Goal: Task Accomplishment & Management: Use online tool/utility

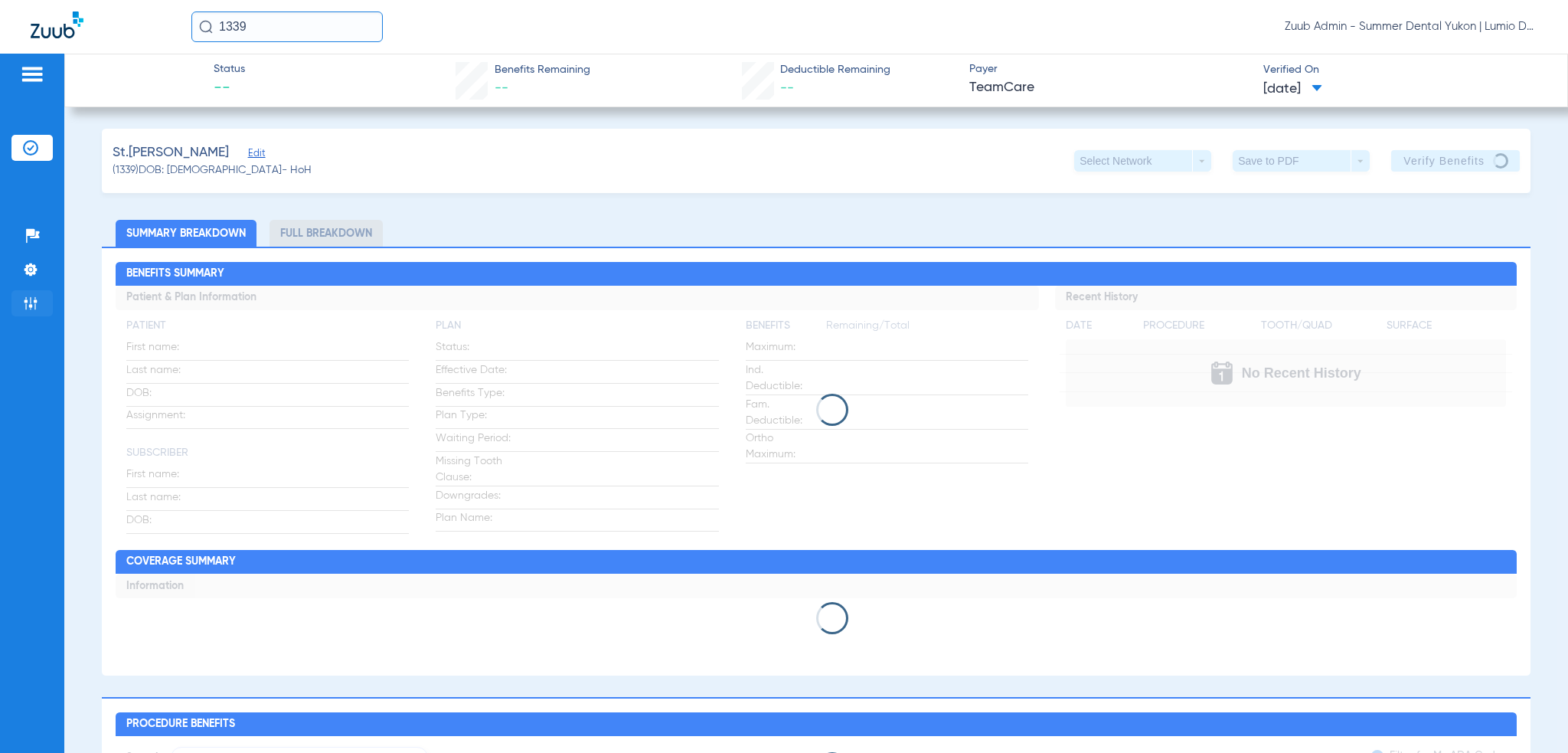
click at [32, 300] on img at bounding box center [30, 303] width 16 height 16
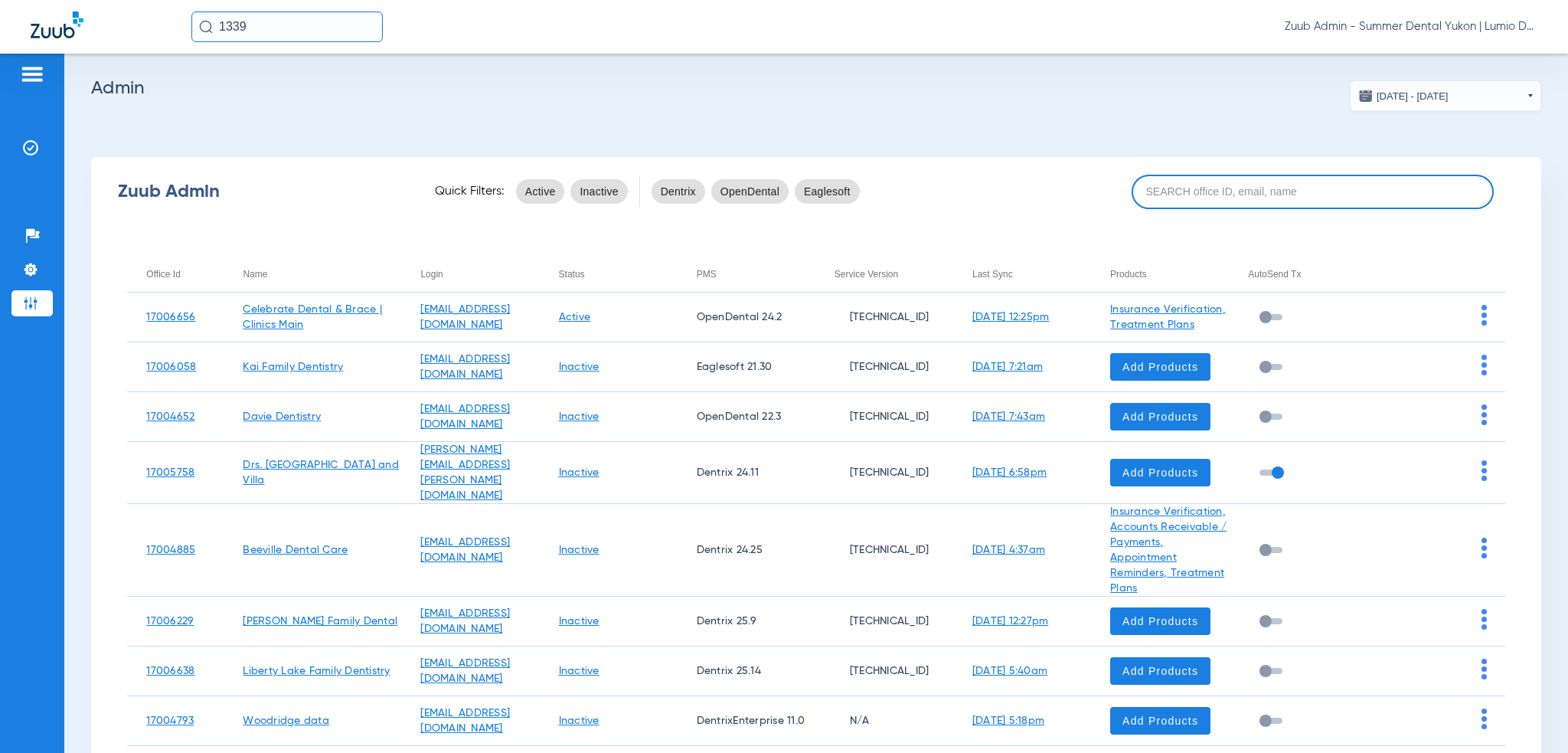
click at [1173, 195] on input at bounding box center [1313, 192] width 363 height 35
drag, startPoint x: 1174, startPoint y: 195, endPoint x: 1213, endPoint y: 207, distance: 40.8
click at [1174, 195] on input at bounding box center [1313, 192] width 363 height 35
paste input "17006954"
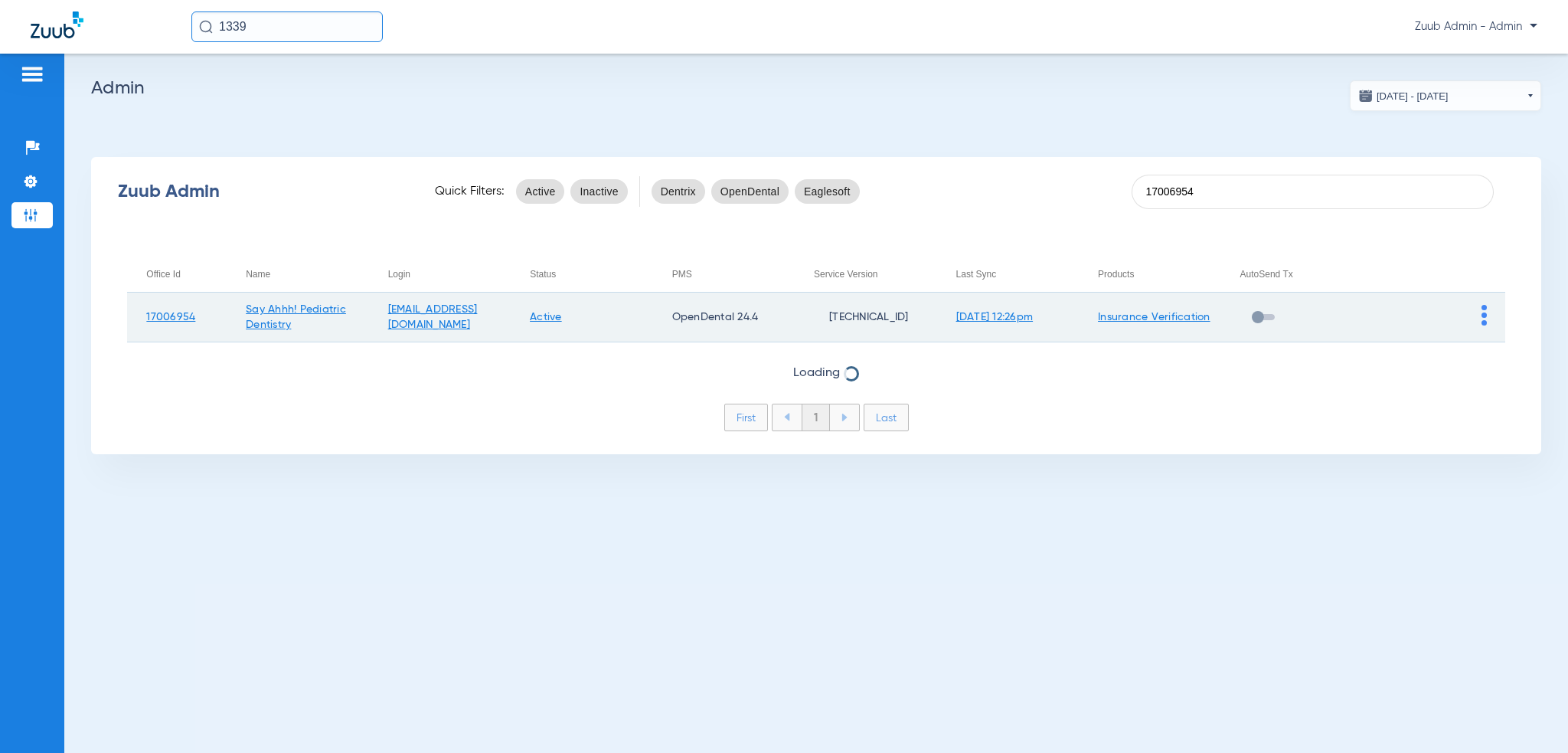
type input "17006954"
click at [1483, 314] on img at bounding box center [1484, 315] width 5 height 21
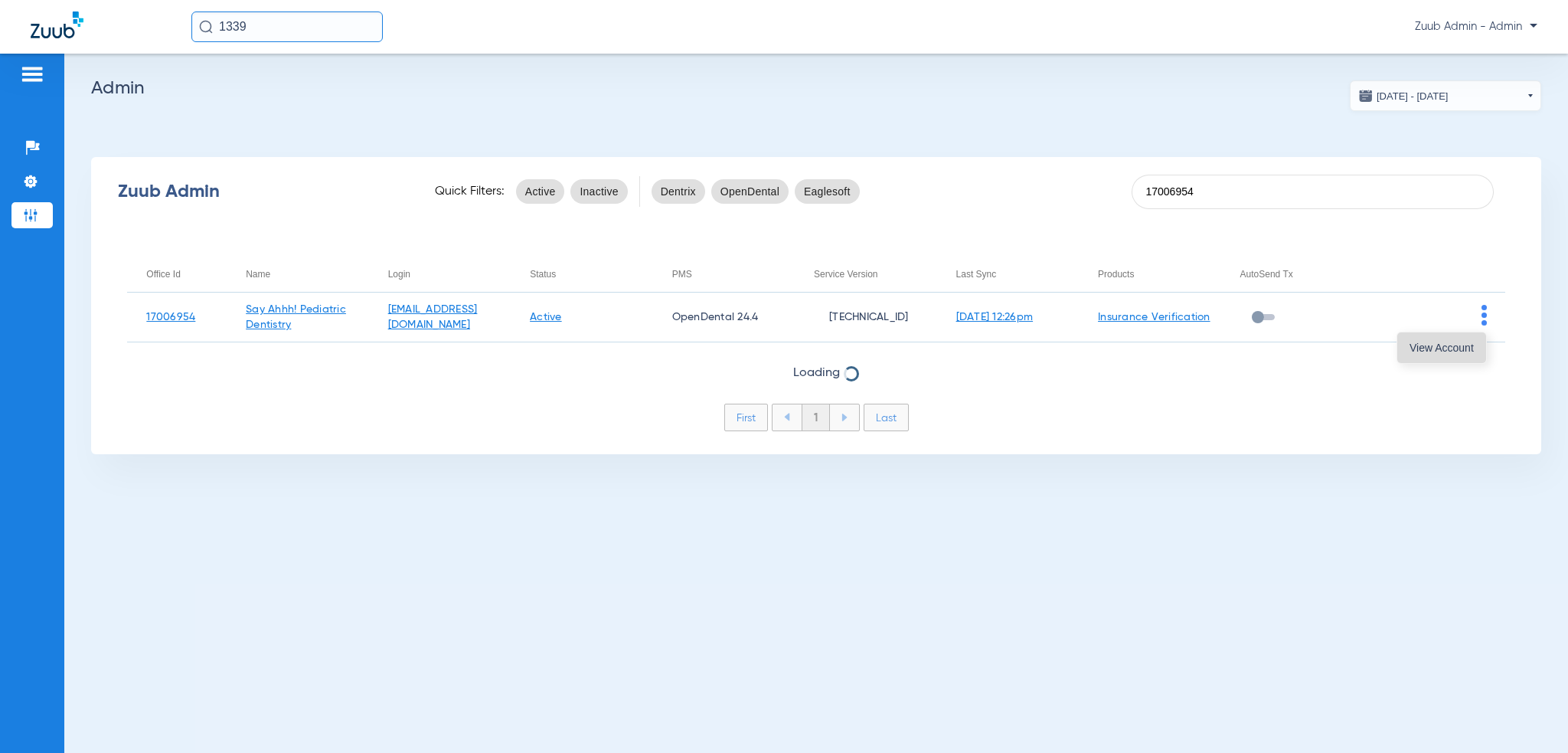
click at [1470, 334] on button "View Account" at bounding box center [1442, 347] width 89 height 30
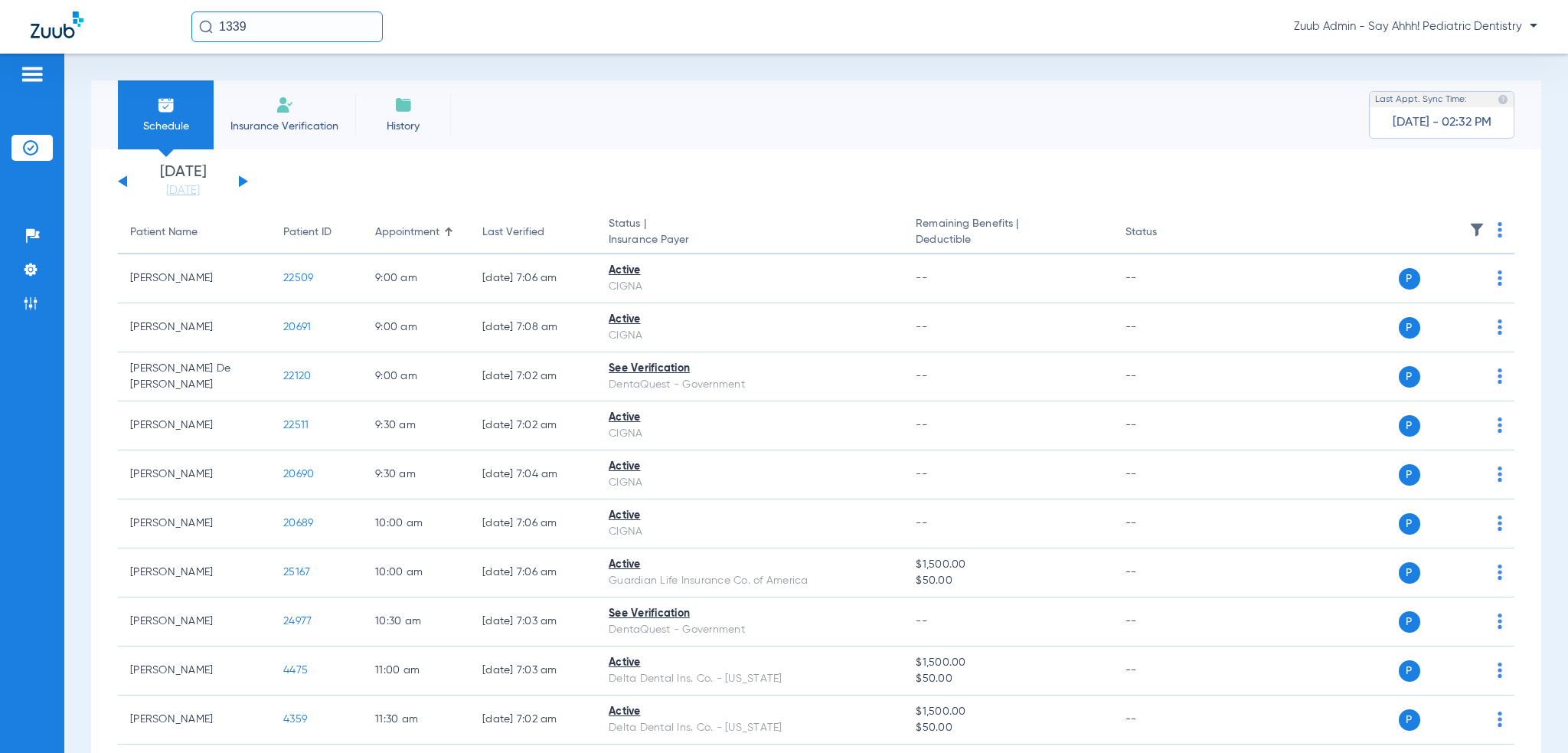
click at [342, 10] on div "1339 Zuub Admin - Say Ahhh! Pediatric Dentistry" at bounding box center [784, 27] width 1568 height 54
click at [340, 19] on input "1339" at bounding box center [287, 26] width 192 height 30
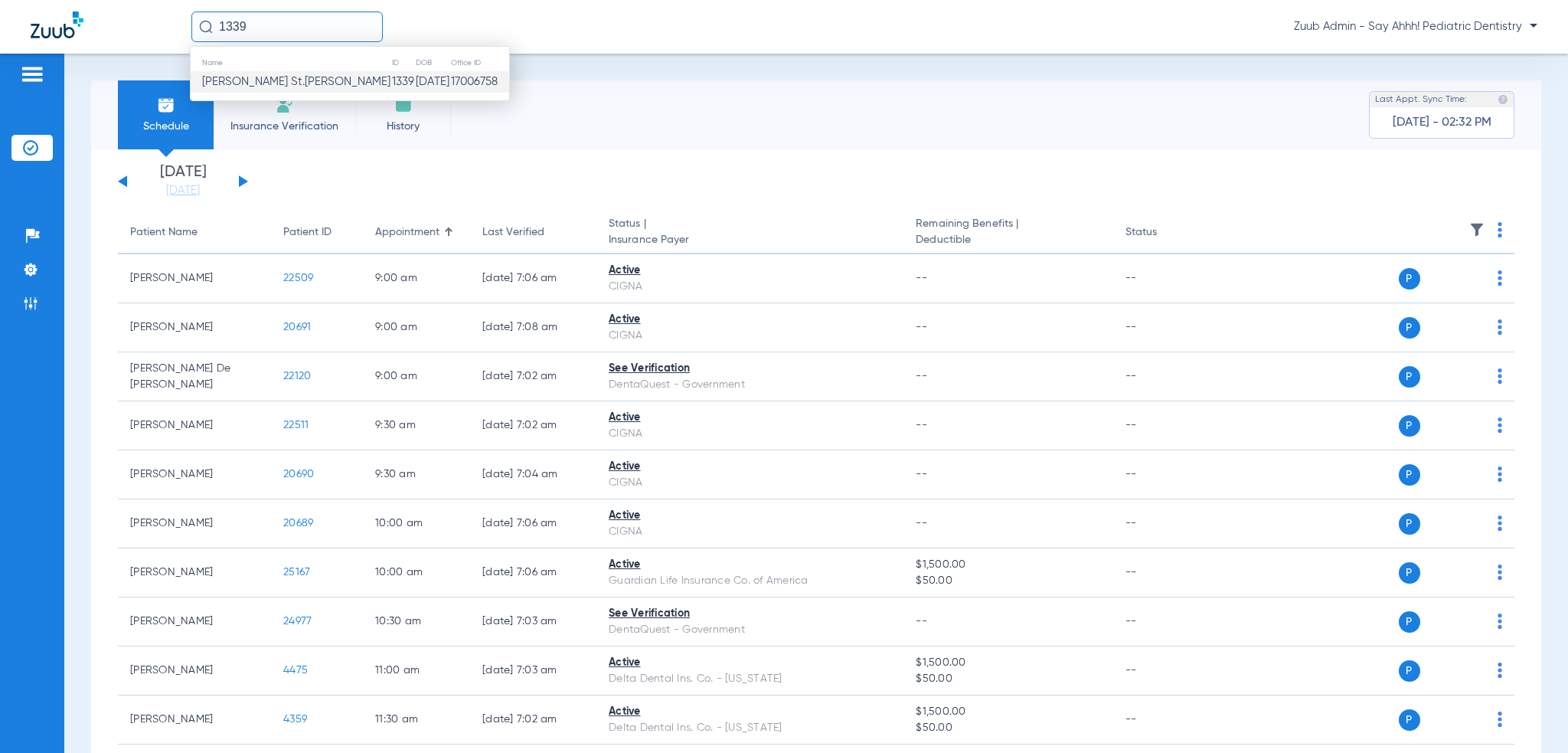
paste input "24130"
type input "24130"
click at [315, 85] on td "24130" at bounding box center [334, 82] width 40 height 22
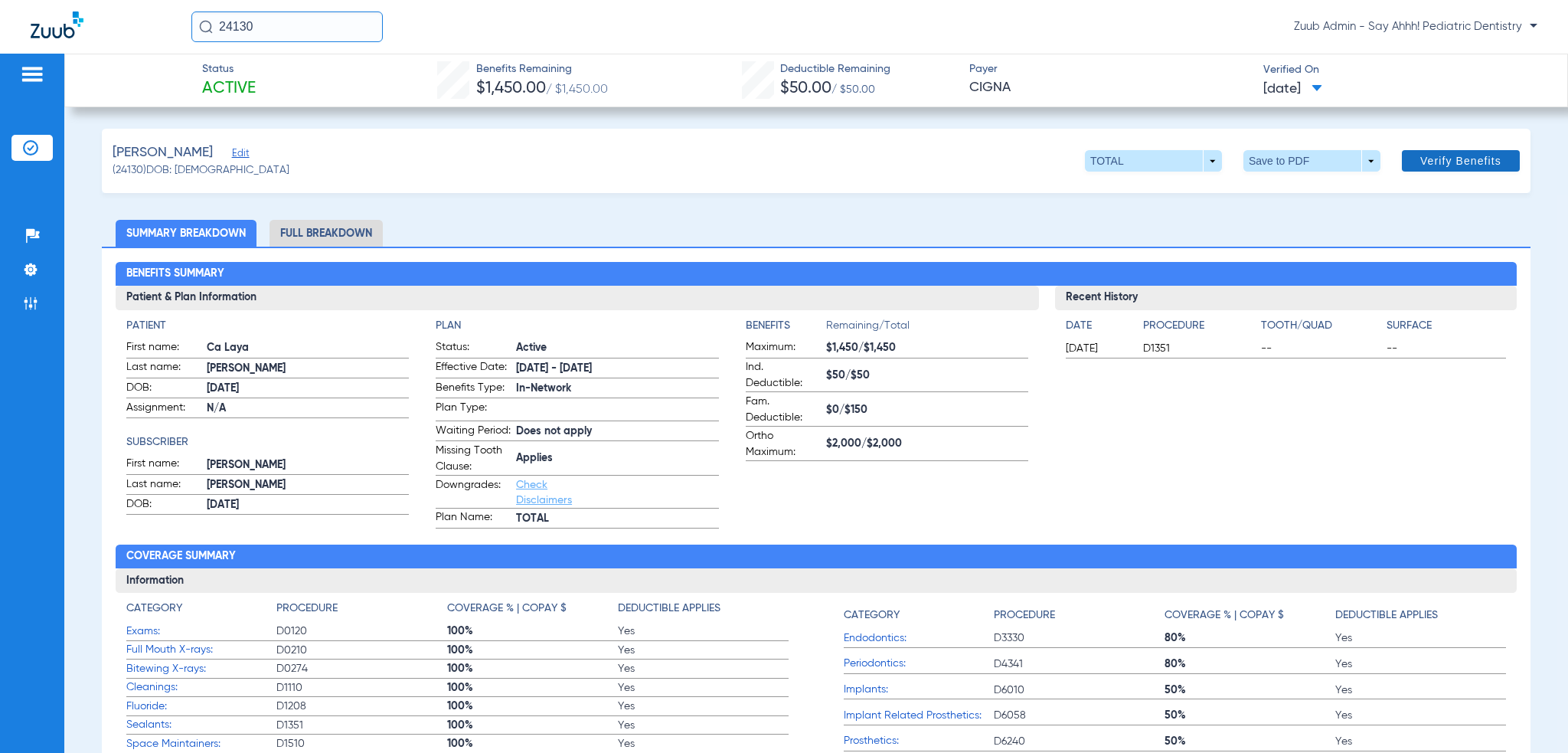
click at [1426, 160] on span "Verify Benefits" at bounding box center [1460, 161] width 81 height 12
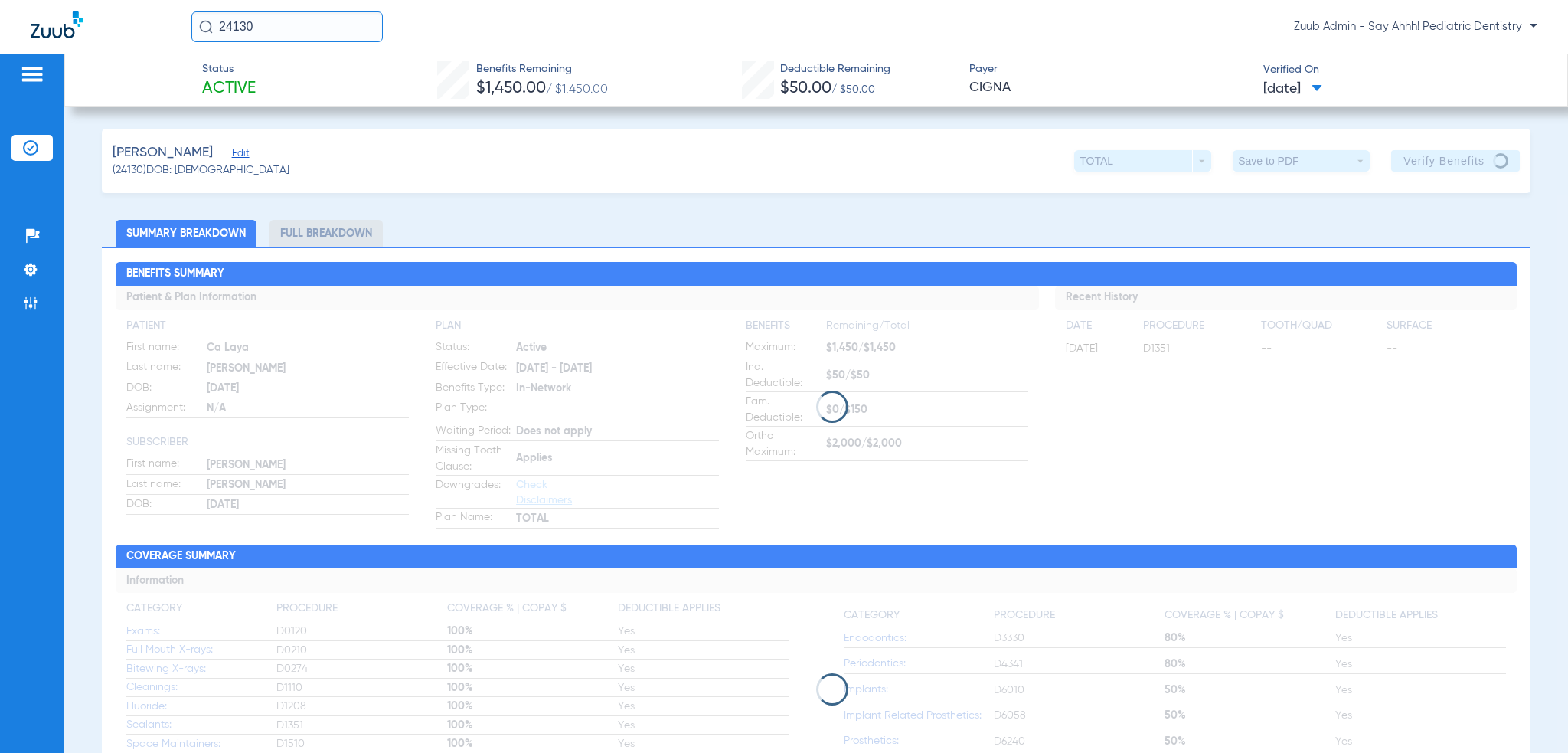
click at [26, 306] on img at bounding box center [30, 303] width 16 height 16
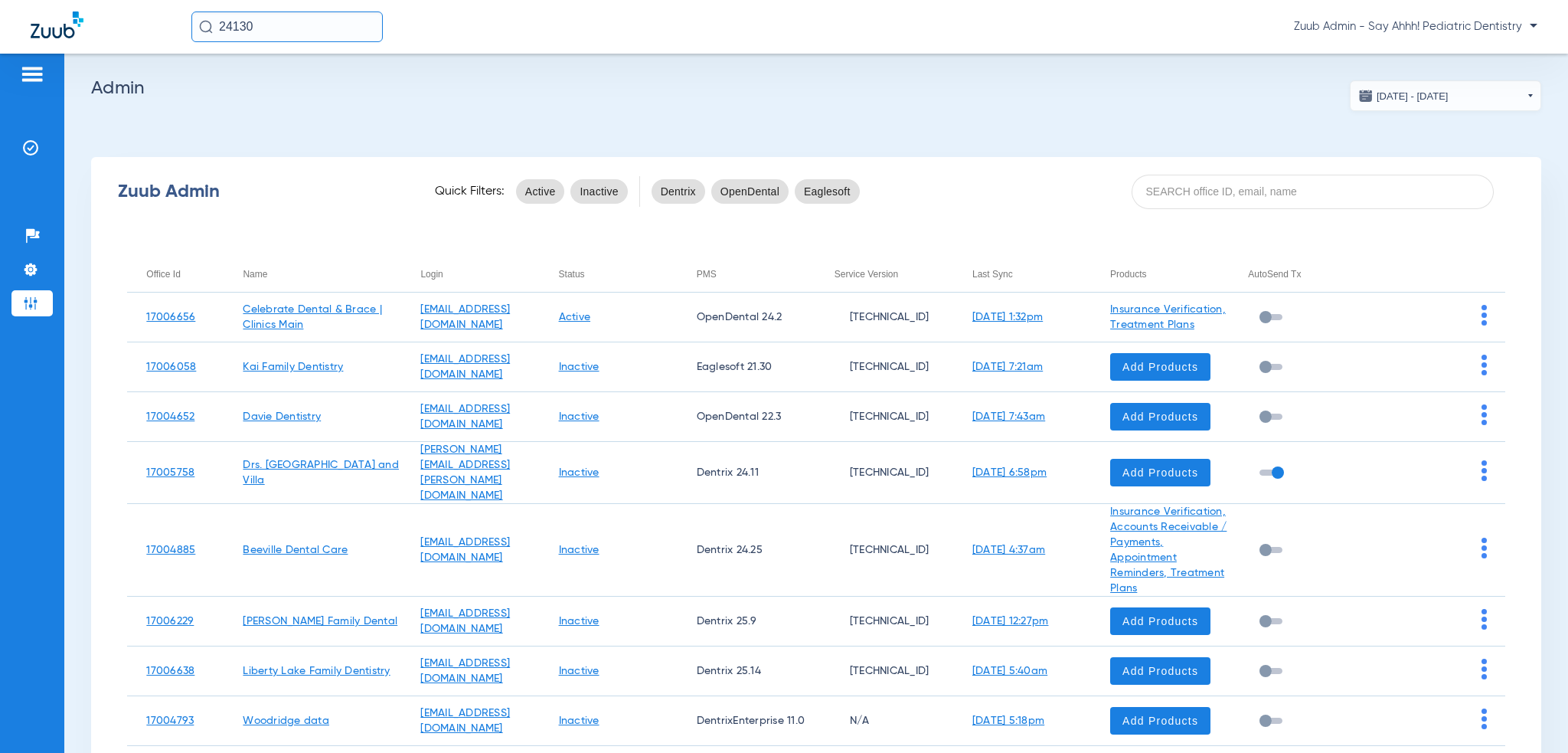
click at [1242, 185] on input at bounding box center [1313, 192] width 363 height 35
click at [1241, 190] on input at bounding box center [1313, 192] width 363 height 35
click at [1243, 192] on input at bounding box center [1313, 192] width 363 height 35
click at [1241, 192] on input at bounding box center [1313, 192] width 363 height 35
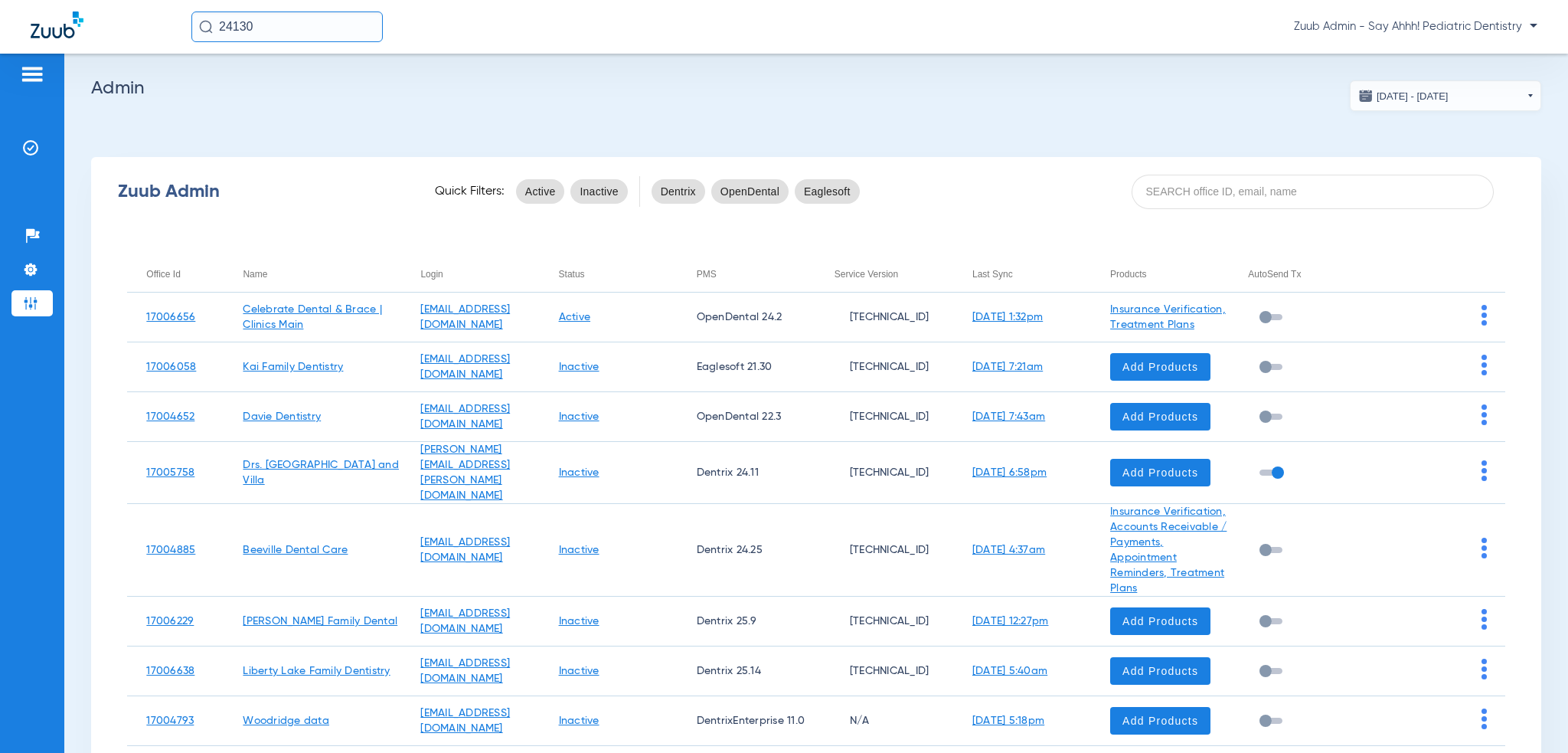
paste input "17005331"
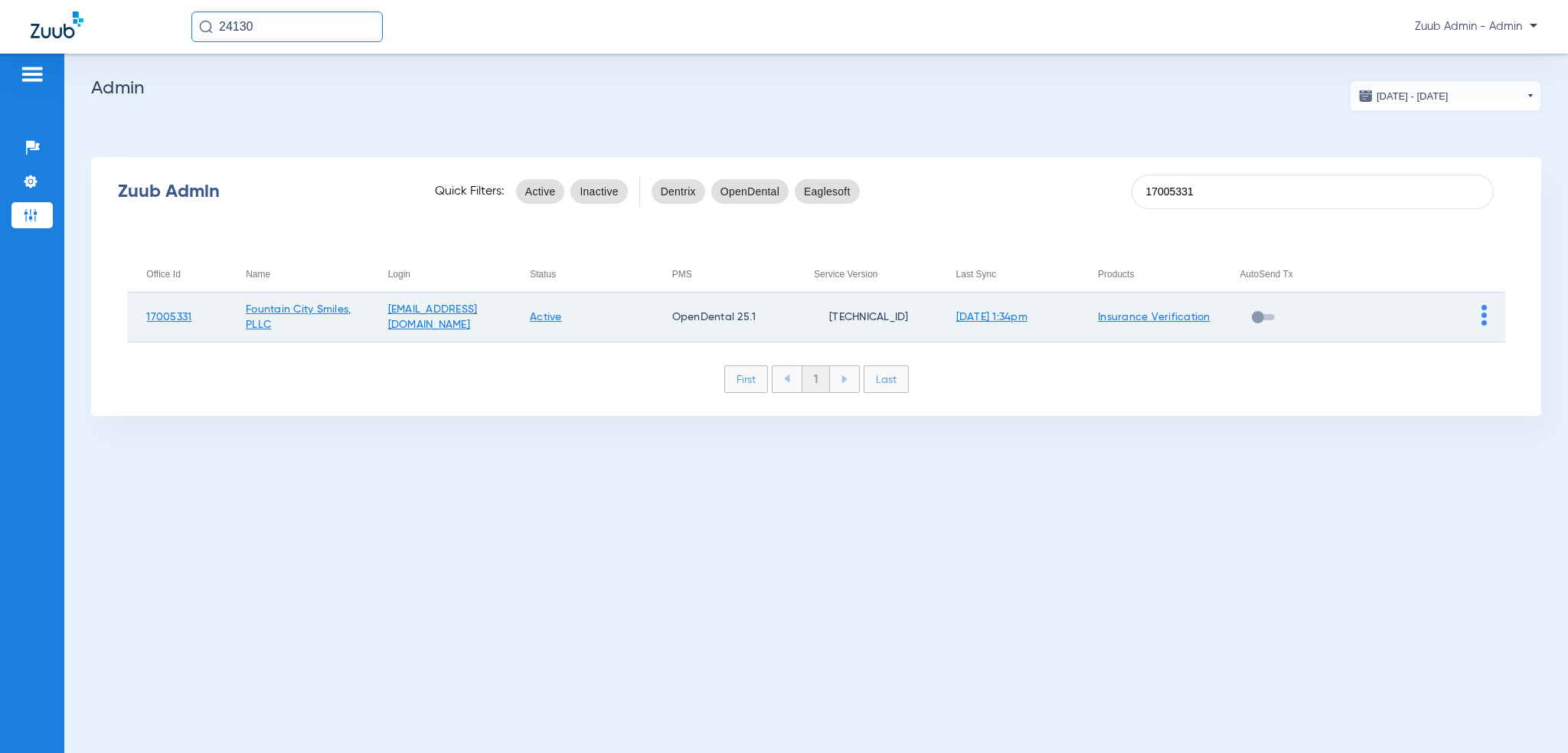
type input "17005331"
click at [1487, 318] on td at bounding box center [1435, 317] width 143 height 50
click at [1483, 316] on img at bounding box center [1484, 315] width 5 height 21
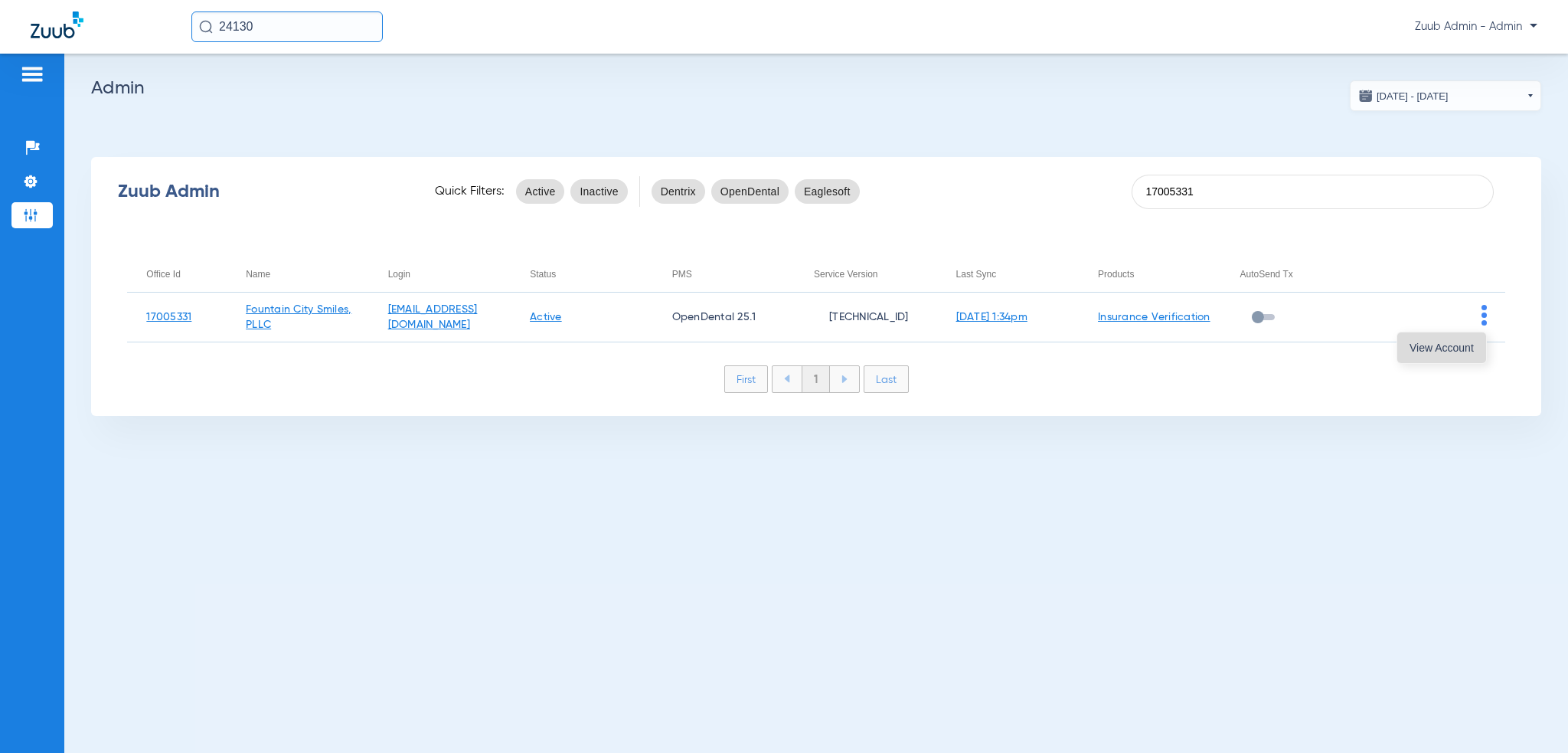
click at [1471, 346] on span "View Account" at bounding box center [1442, 347] width 64 height 10
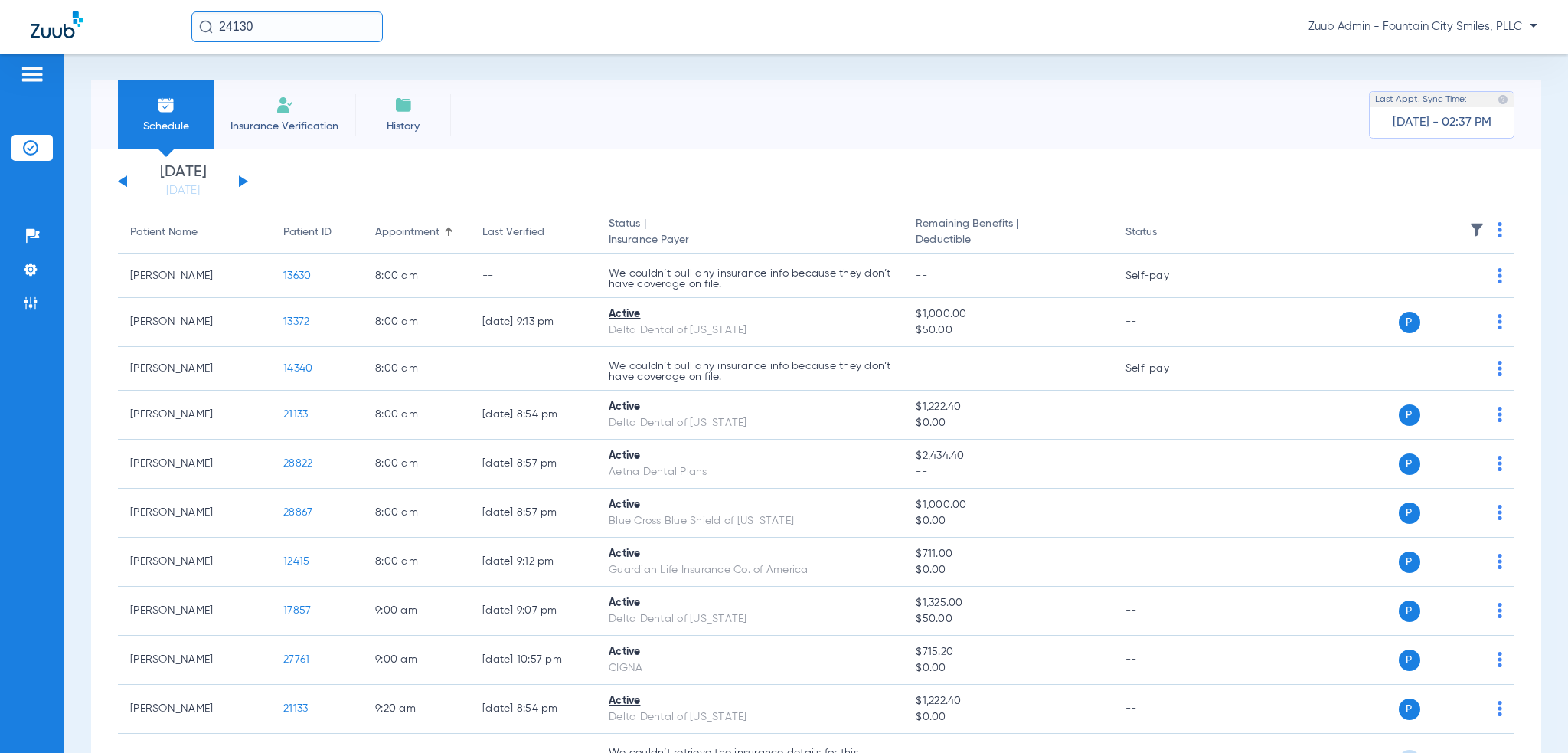
drag, startPoint x: 272, startPoint y: 24, endPoint x: 92, endPoint y: 16, distance: 180.2
click at [113, 15] on div "24130 Zuub Admin - Fountain City Smiles, PLLC" at bounding box center [784, 27] width 1568 height 54
click at [299, 43] on div "6300 Zuub Admin - Fountain City Smiles, PLLC" at bounding box center [784, 27] width 1568 height 54
click at [299, 31] on input "6300" at bounding box center [287, 26] width 192 height 30
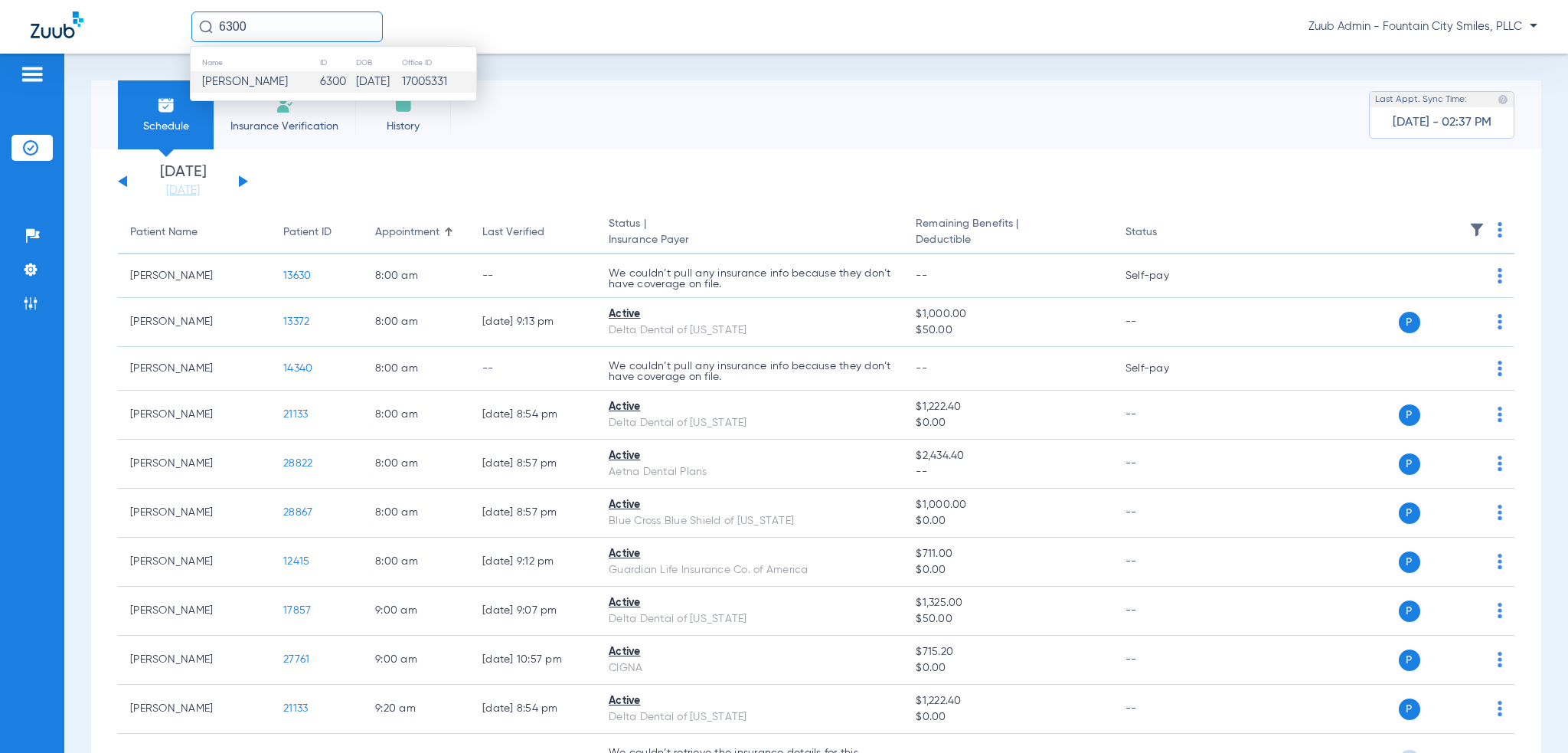
click at [320, 77] on td "6300" at bounding box center [337, 82] width 36 height 22
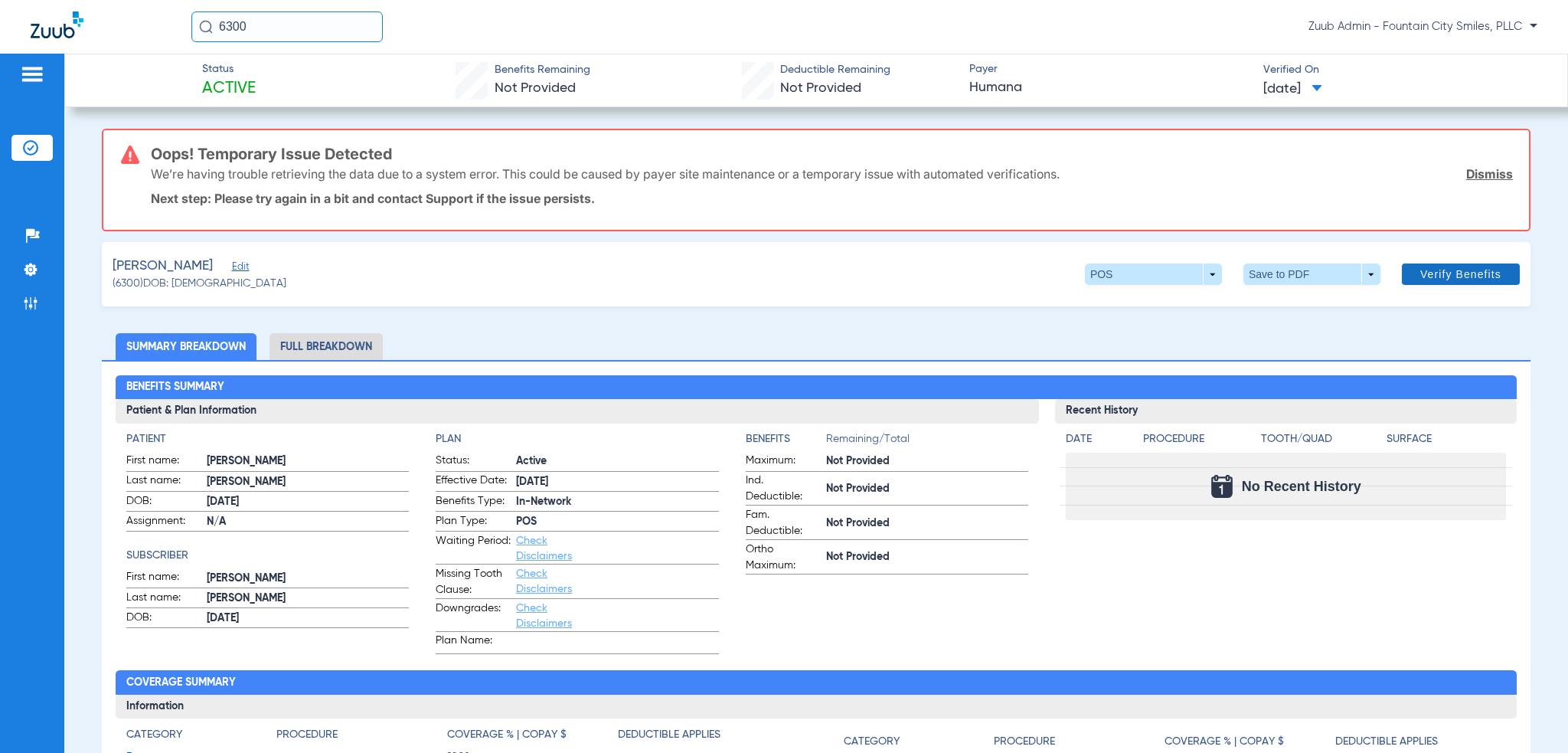
click at [1426, 272] on span "Verify Benefits" at bounding box center [1460, 274] width 81 height 12
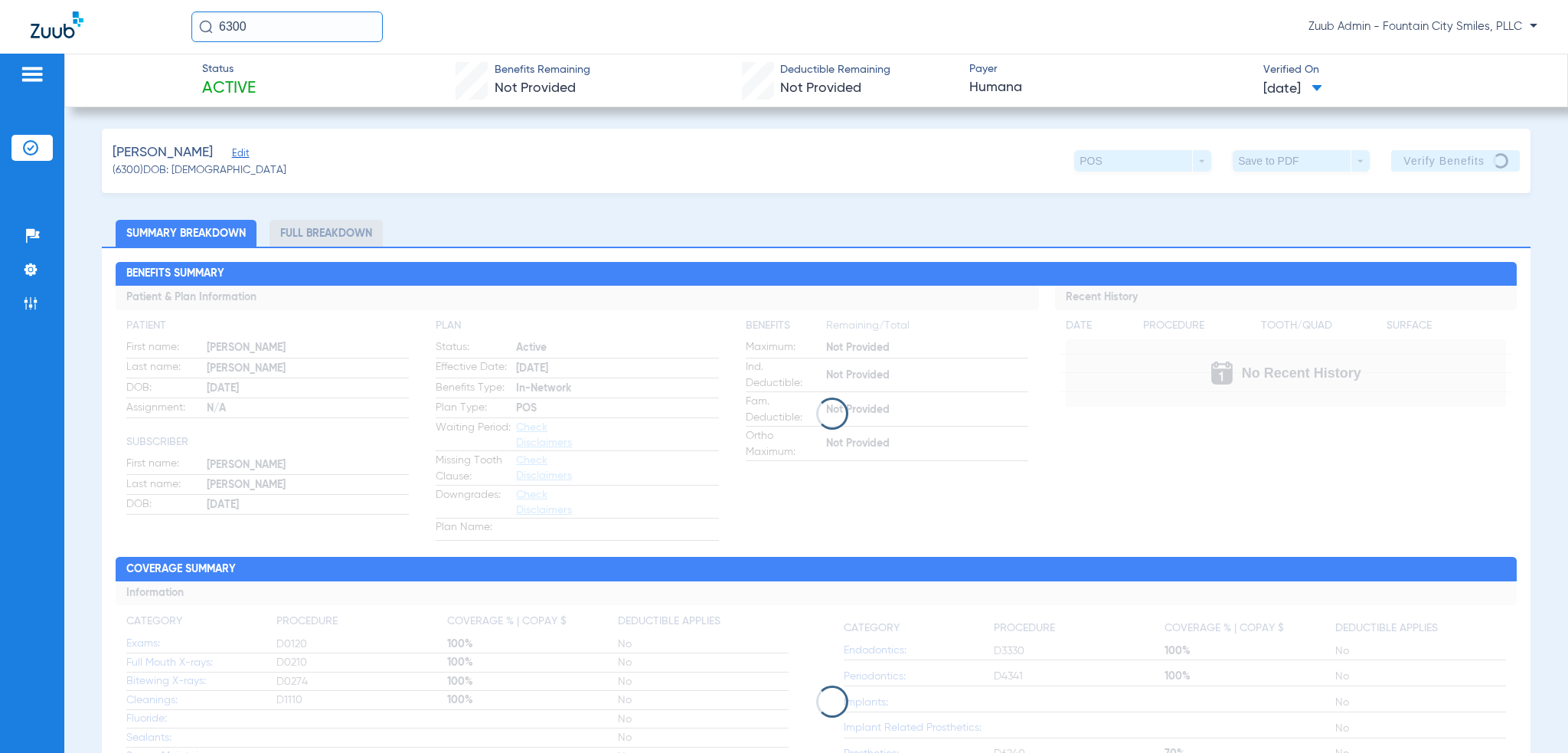
click at [306, 38] on input "6300" at bounding box center [287, 26] width 192 height 30
paste input "1318"
type input "13180"
click at [347, 82] on td "13180" at bounding box center [337, 82] width 37 height 22
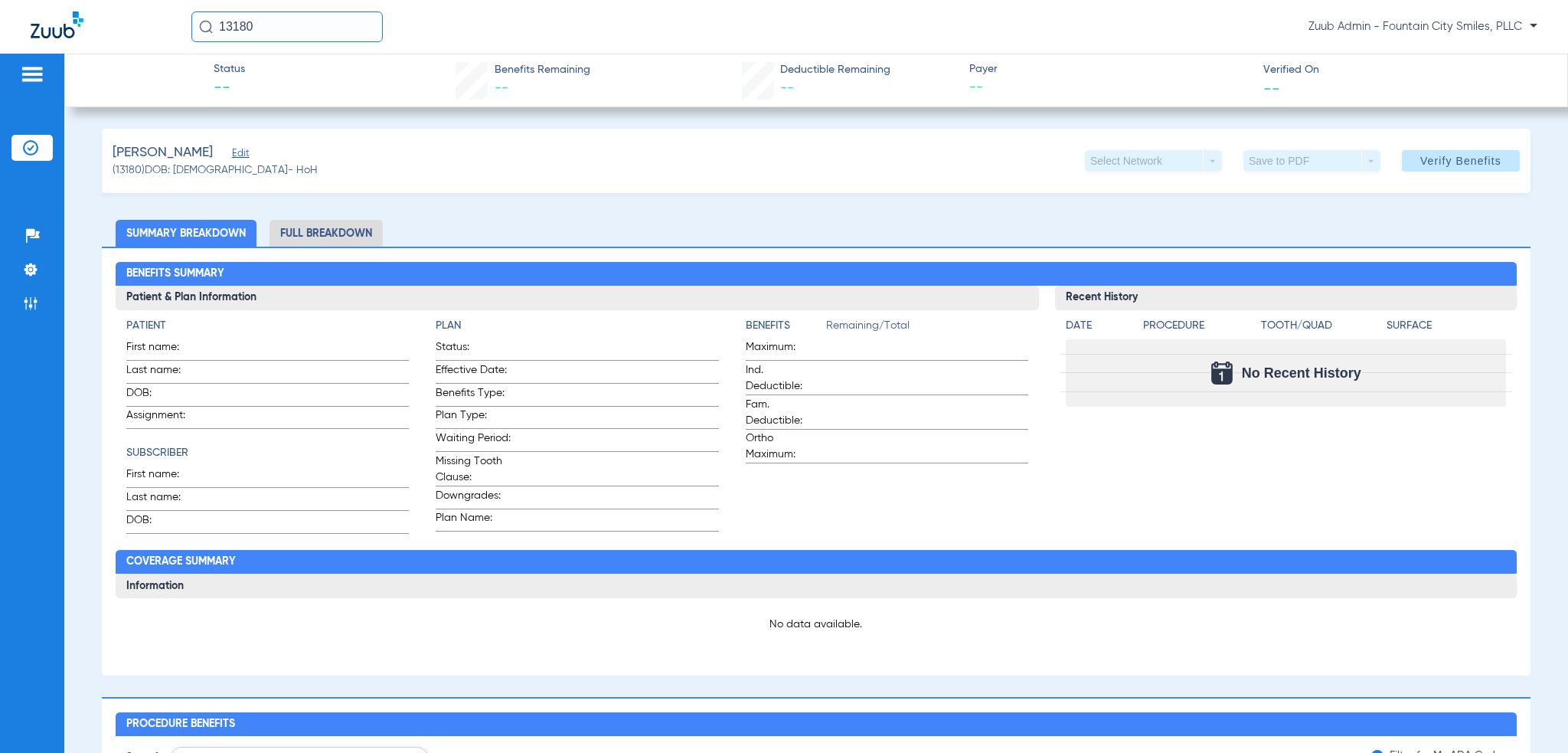
click at [315, 228] on li "Full Breakdown" at bounding box center [326, 232] width 113 height 27
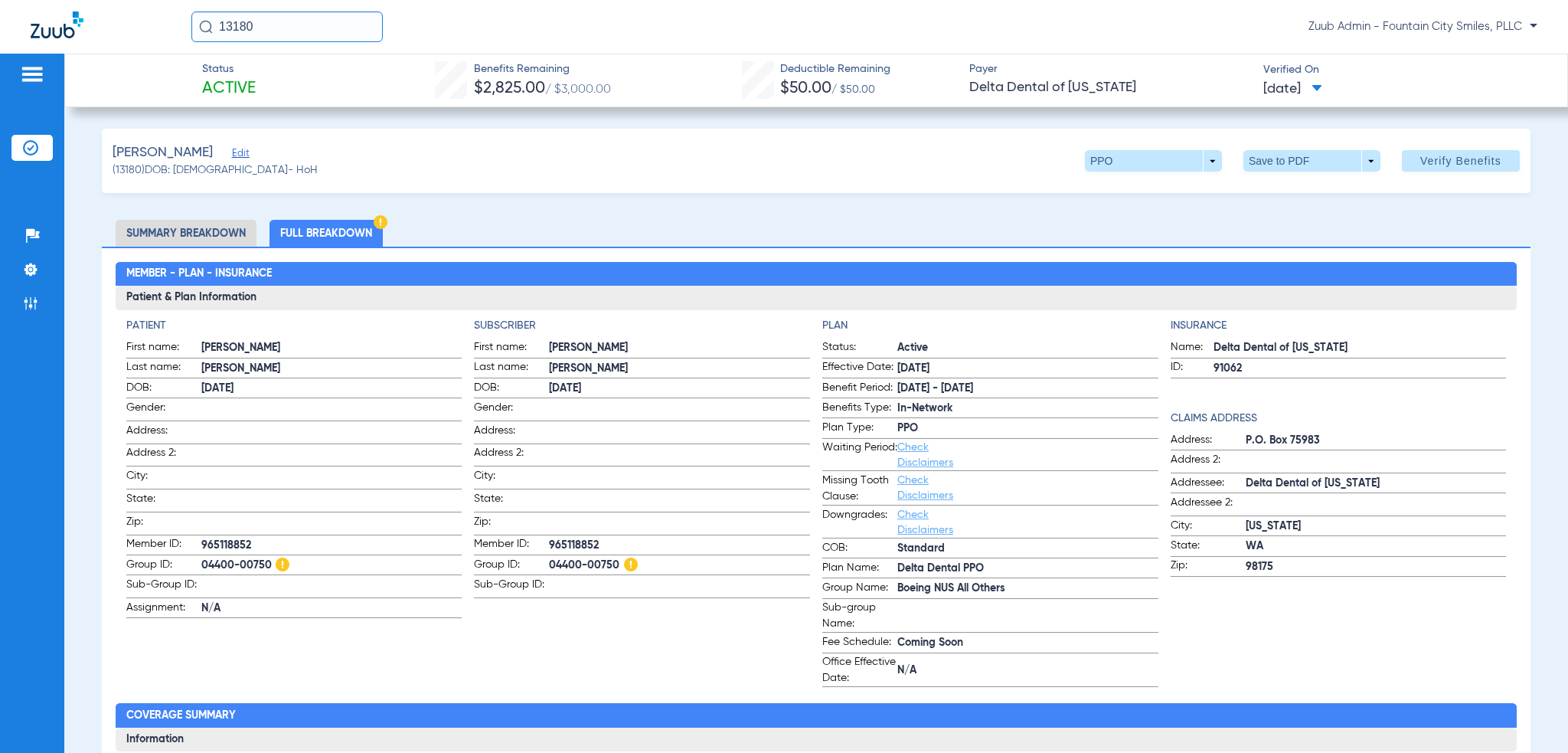
drag, startPoint x: 258, startPoint y: 554, endPoint x: 213, endPoint y: 552, distance: 45.0
click at [217, 557] on span "04400-00750" at bounding box center [332, 565] width 261 height 16
click at [212, 557] on span "04400-00750" at bounding box center [332, 565] width 261 height 16
click at [246, 148] on span "Edit" at bounding box center [239, 155] width 14 height 15
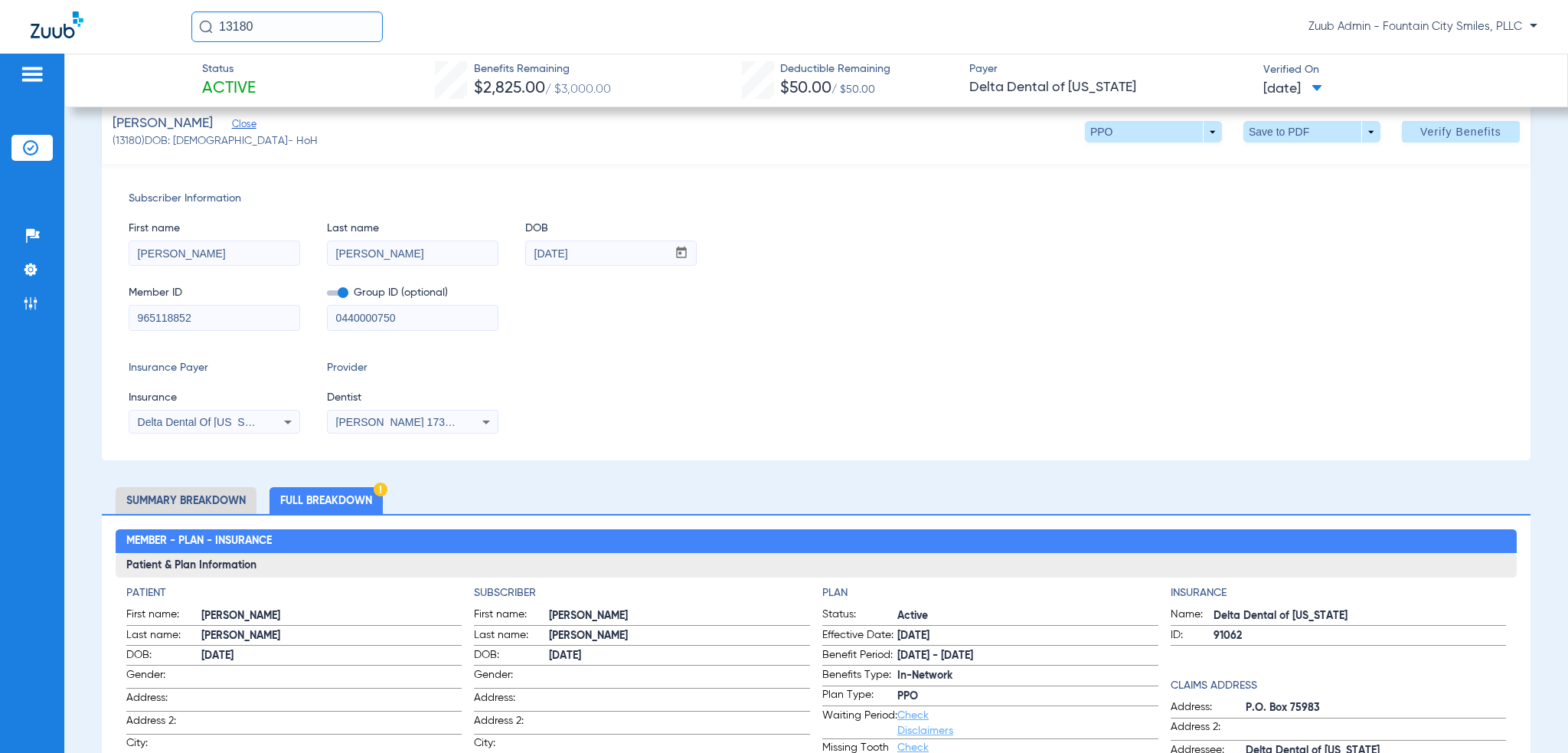
scroll to position [77, 0]
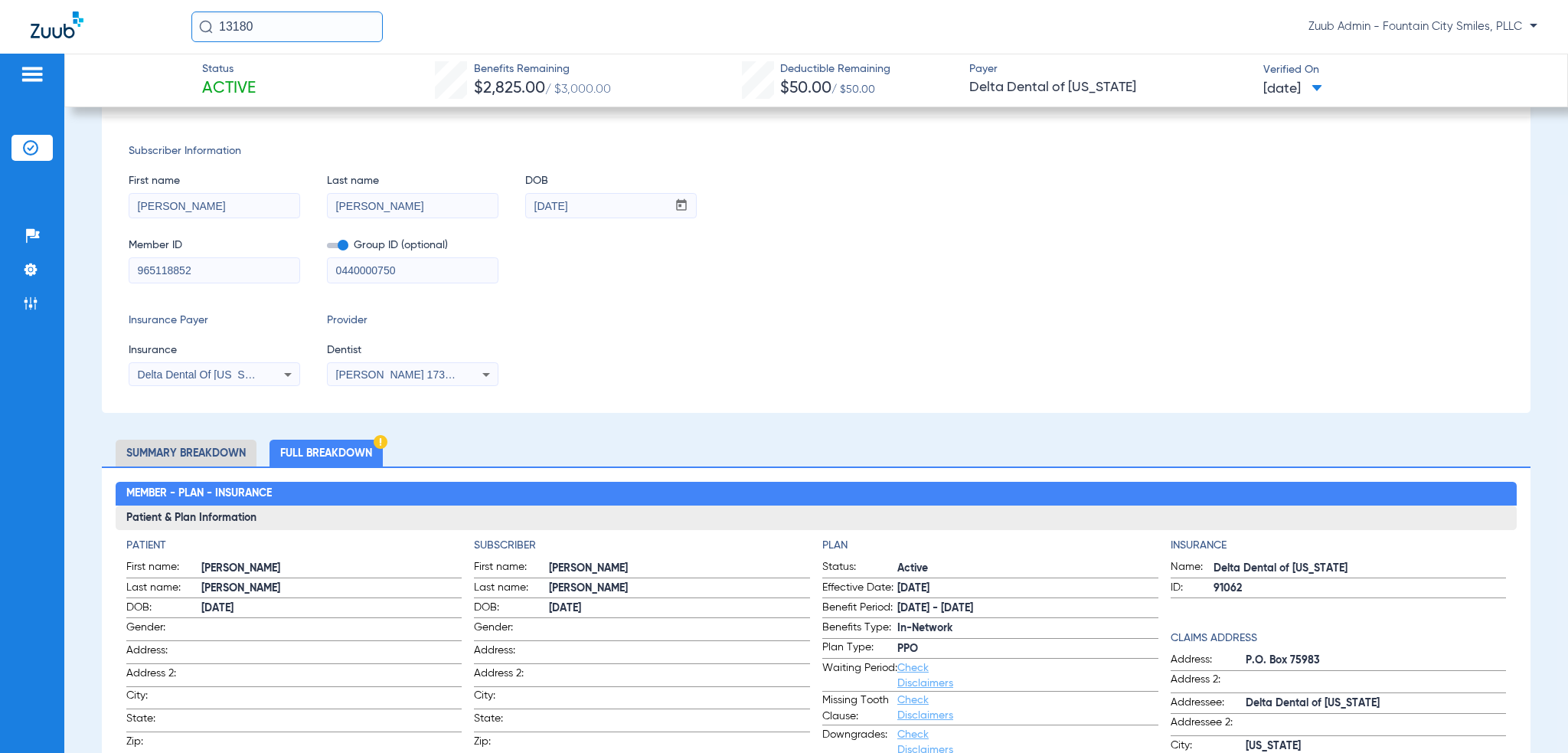
click at [365, 272] on input "0440000750" at bounding box center [412, 270] width 170 height 24
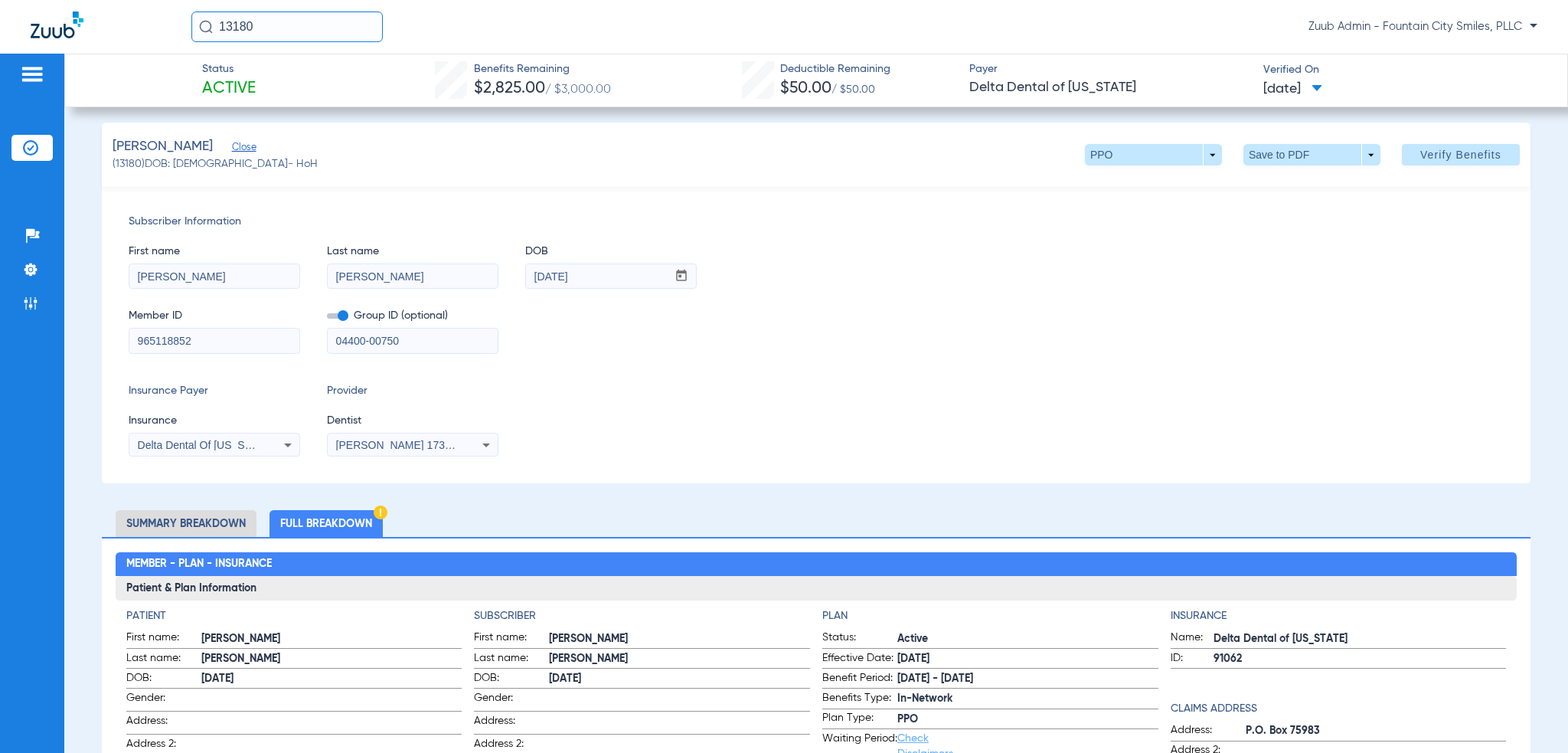
scroll to position [0, 0]
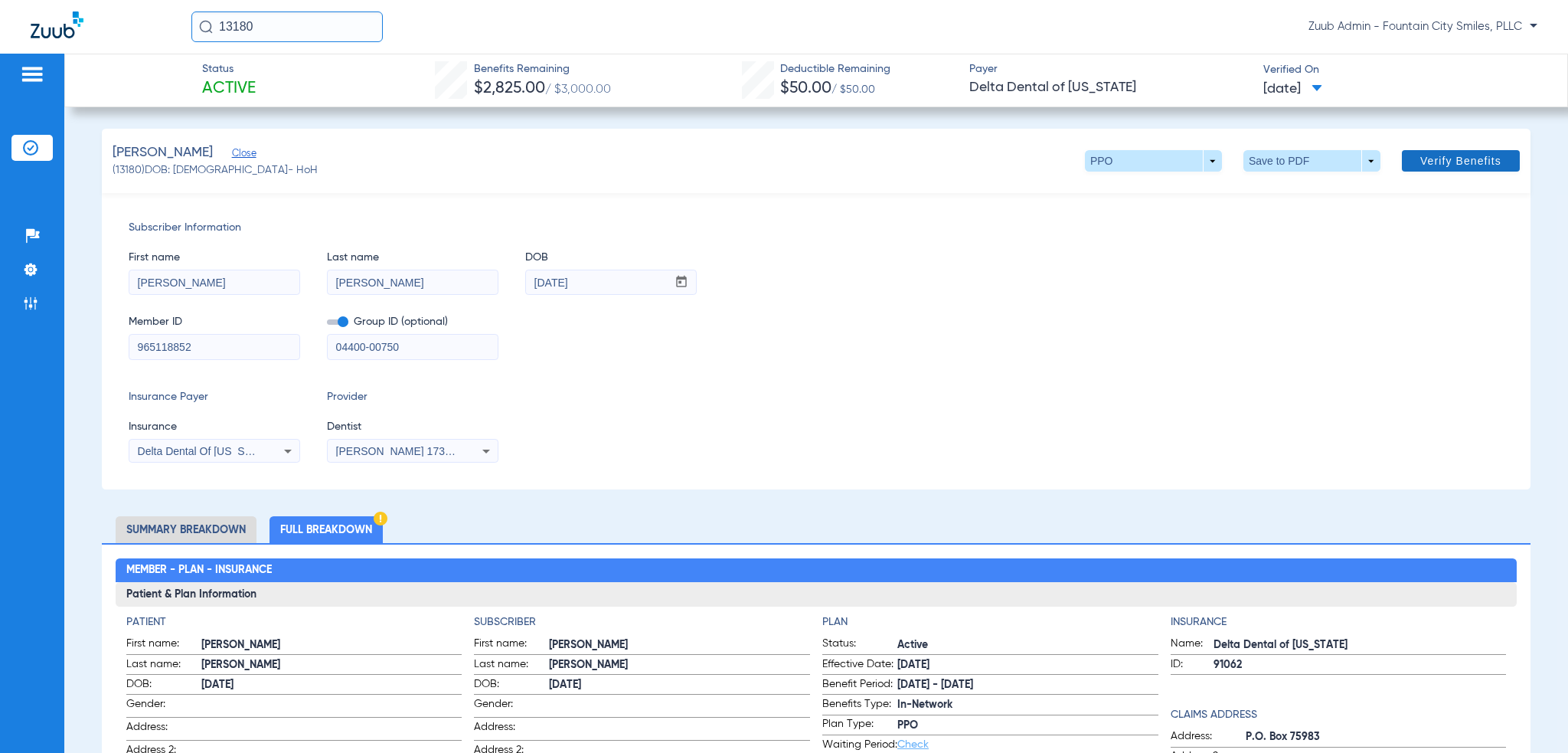
type input "04400-00750"
click at [1473, 158] on span "Verify Benefits" at bounding box center [1460, 161] width 81 height 12
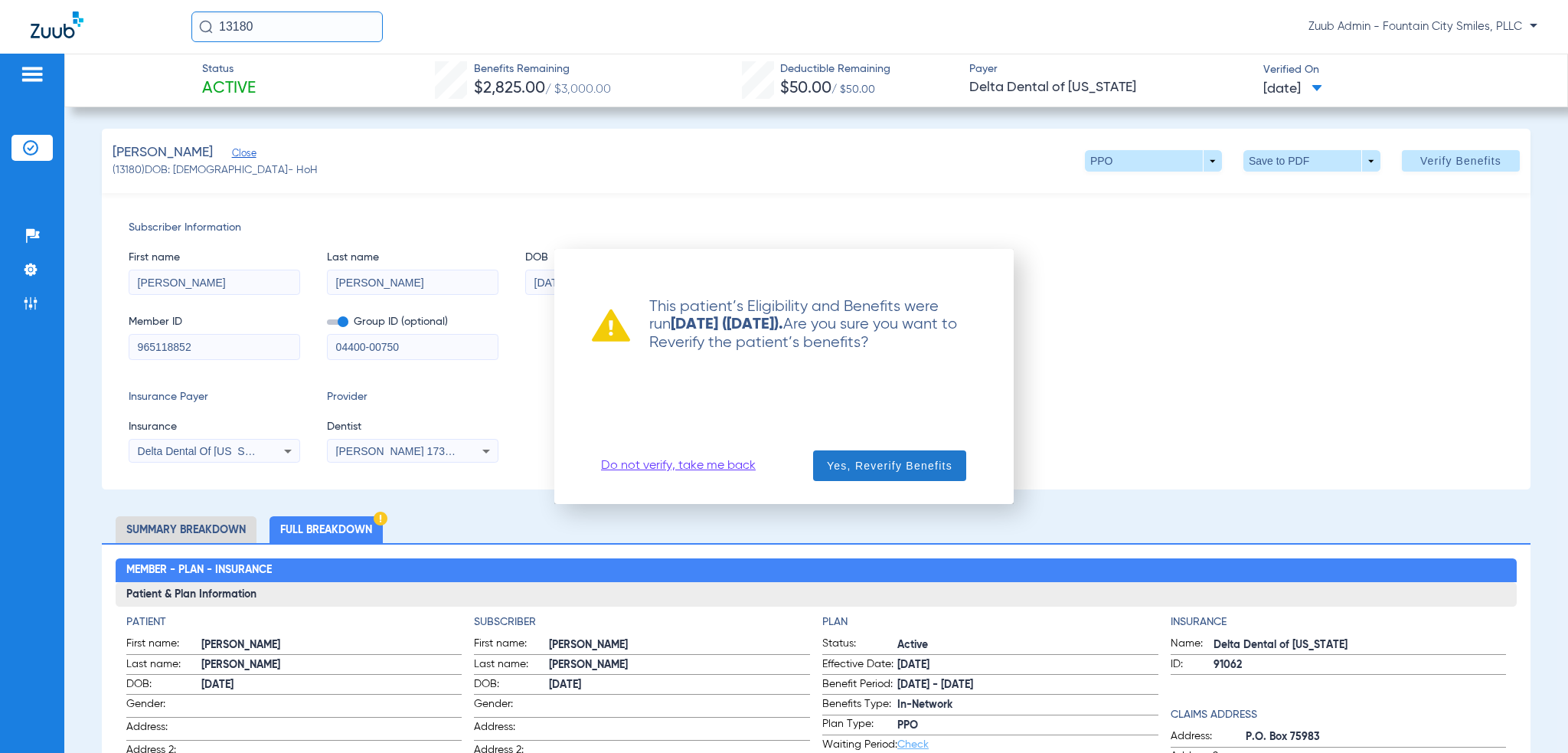
click at [929, 452] on span "button" at bounding box center [890, 466] width 153 height 37
